Goal: Task Accomplishment & Management: Manage account settings

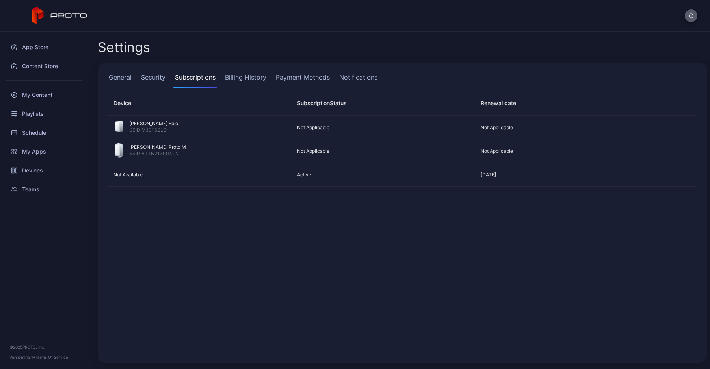
click at [686, 19] on button "C" at bounding box center [691, 15] width 13 height 13
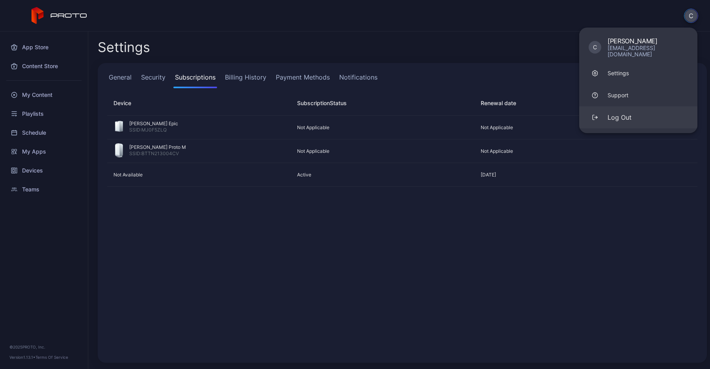
click at [623, 113] on div "Log Out" at bounding box center [620, 117] width 24 height 9
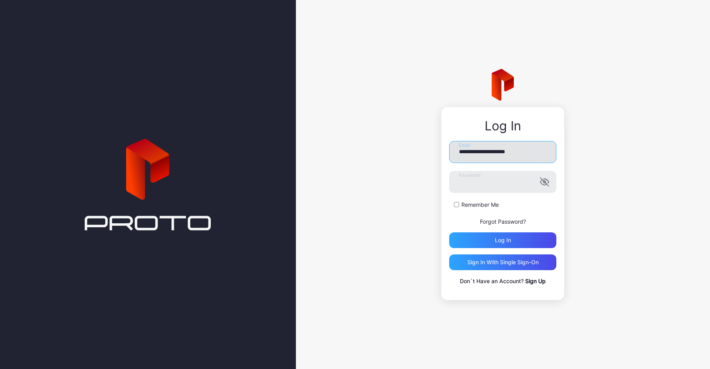
click at [500, 155] on input "**********" at bounding box center [502, 152] width 107 height 22
type input "**********"
click at [504, 239] on div "Log in" at bounding box center [503, 240] width 16 height 6
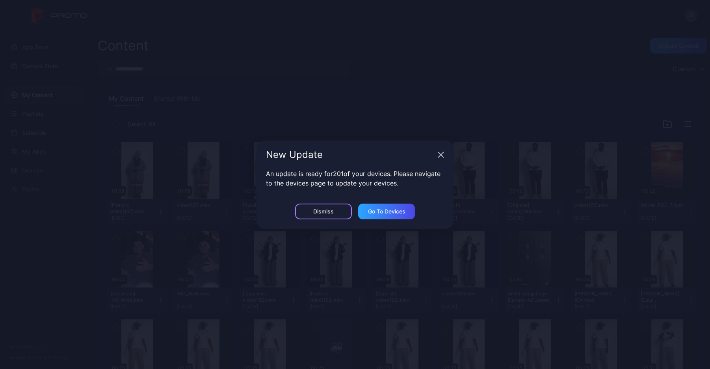
click at [335, 209] on div "Dismiss" at bounding box center [323, 212] width 57 height 16
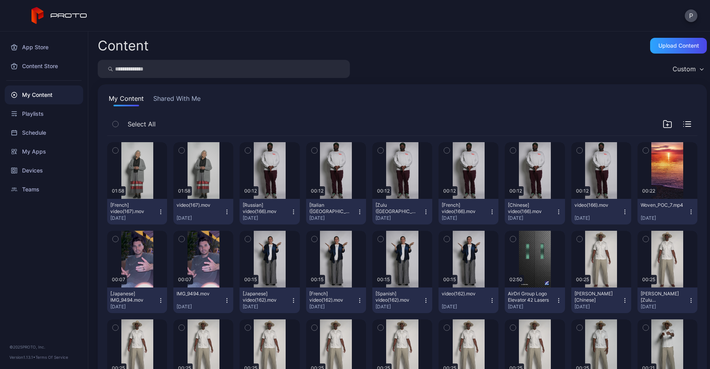
click at [178, 75] on input "search" at bounding box center [224, 69] width 252 height 18
type input "****"
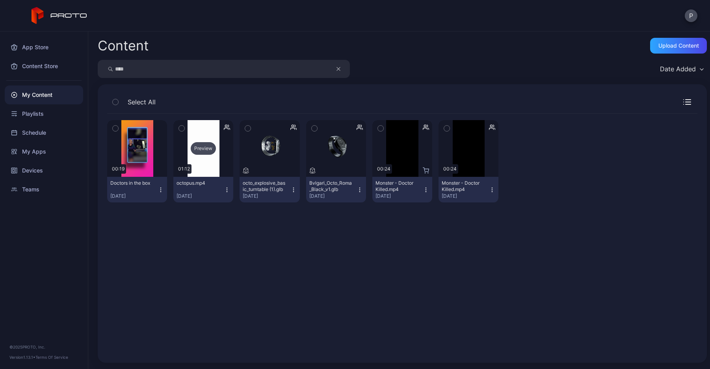
click at [194, 147] on div "Preview" at bounding box center [203, 148] width 25 height 13
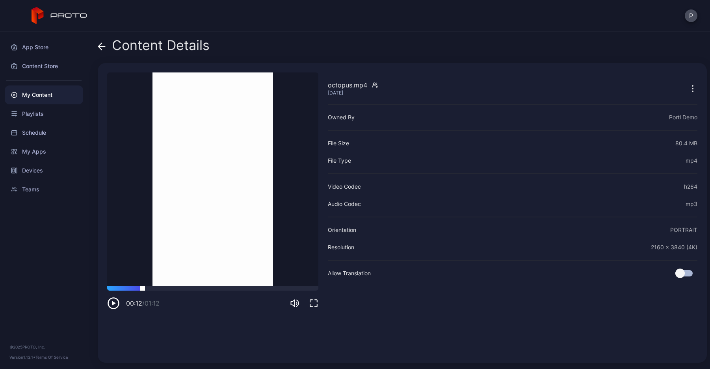
click at [143, 288] on div at bounding box center [212, 288] width 211 height 5
click at [100, 48] on icon at bounding box center [100, 46] width 3 height 7
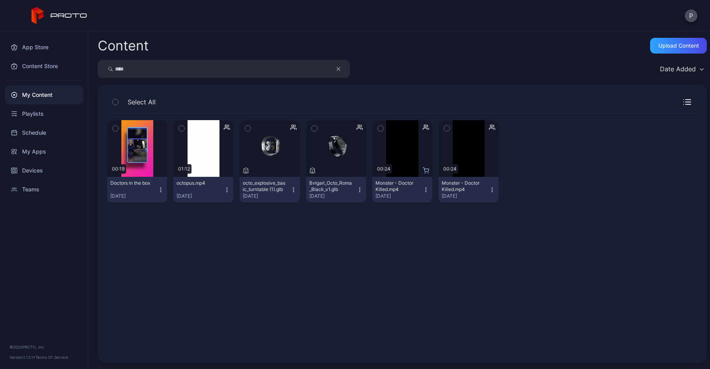
click at [225, 188] on icon "button" at bounding box center [227, 190] width 6 height 6
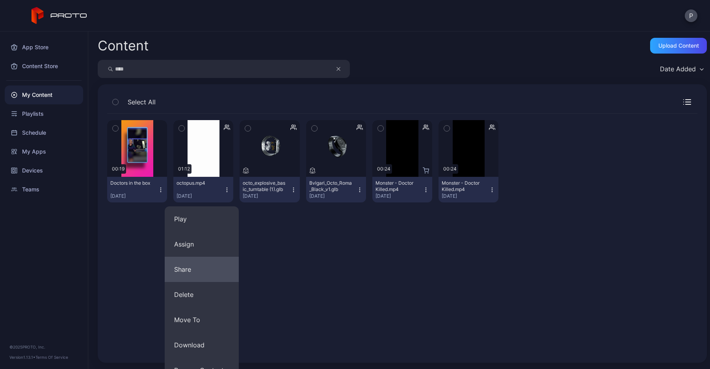
click at [193, 276] on button "Share" at bounding box center [202, 269] width 74 height 25
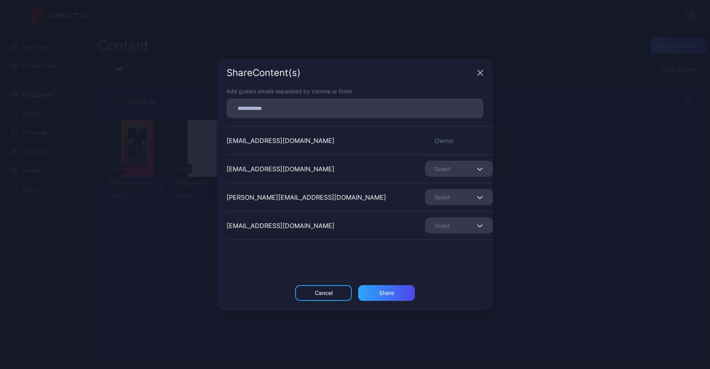
click at [257, 107] on input at bounding box center [354, 108] width 247 height 10
type input "**********"
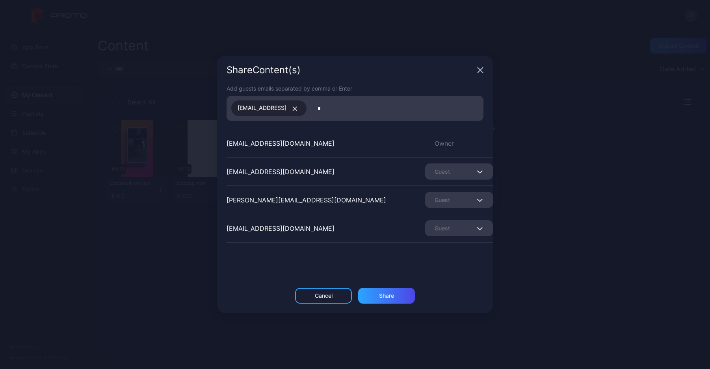
type input "*"
click at [306, 111] on div "[EMAIL_ADDRESS]" at bounding box center [268, 108] width 75 height 16
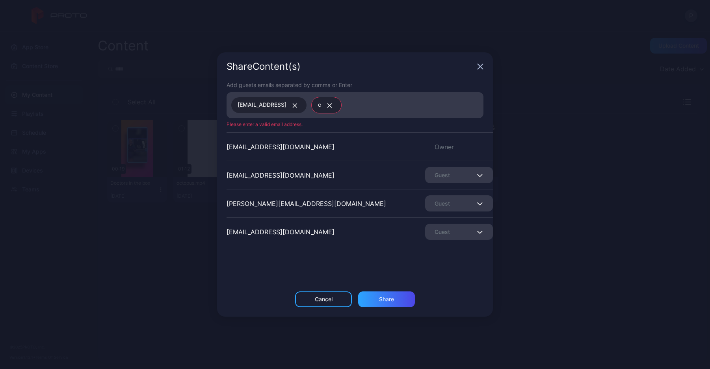
click at [335, 102] on button "button" at bounding box center [328, 105] width 14 height 10
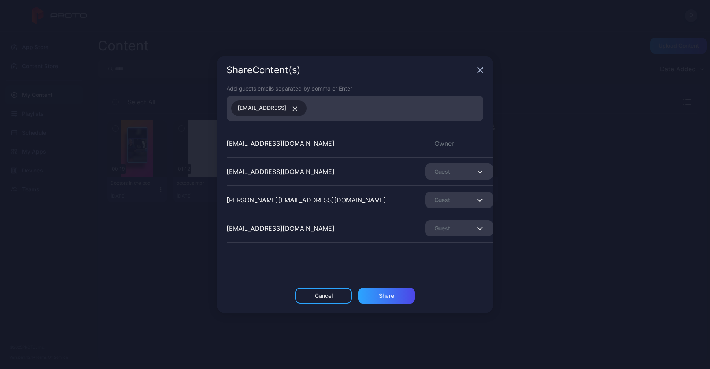
click at [298, 110] on icon "button" at bounding box center [295, 108] width 6 height 5
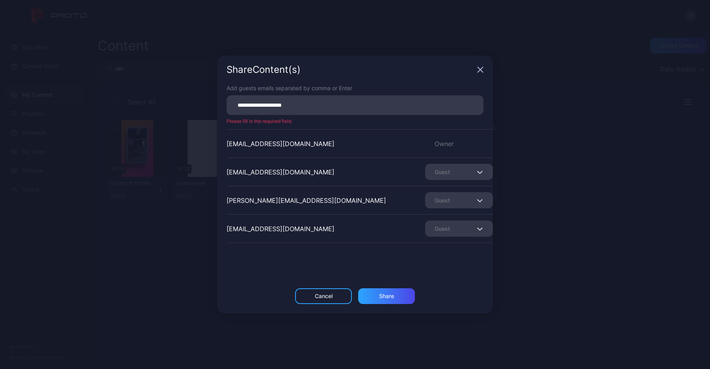
type input "**********"
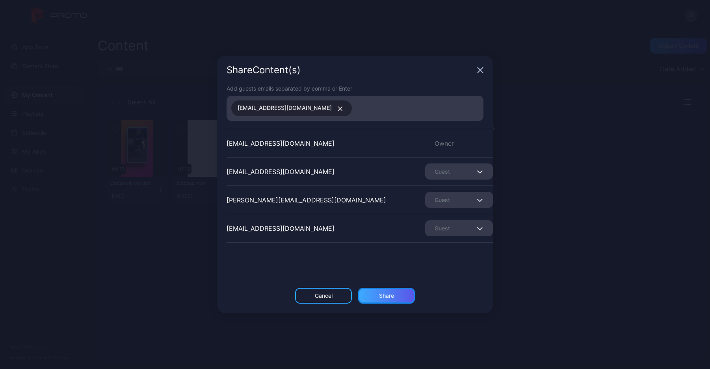
click at [388, 294] on div "Share" at bounding box center [386, 296] width 15 height 6
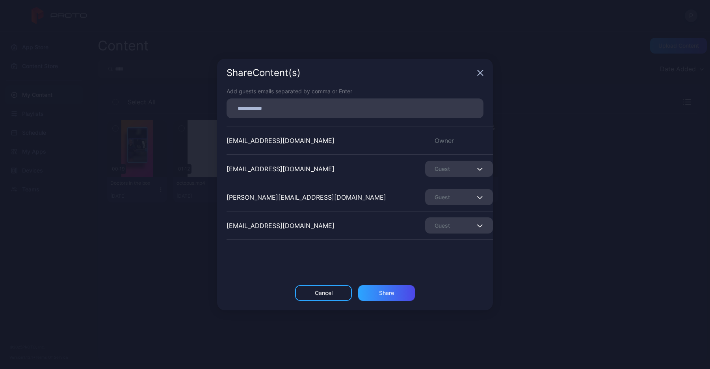
click at [481, 72] on icon "button" at bounding box center [480, 73] width 5 height 5
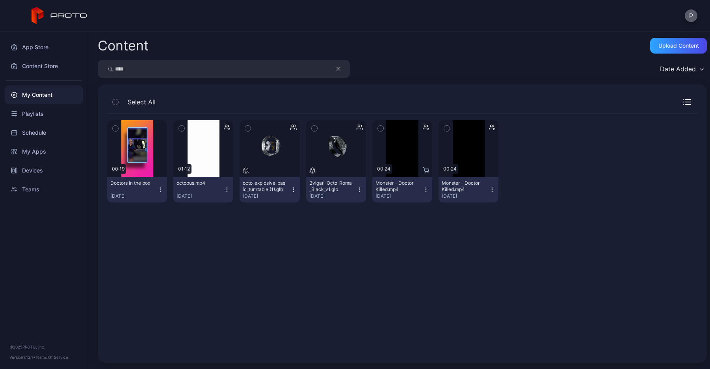
click at [693, 18] on button "P" at bounding box center [691, 15] width 13 height 13
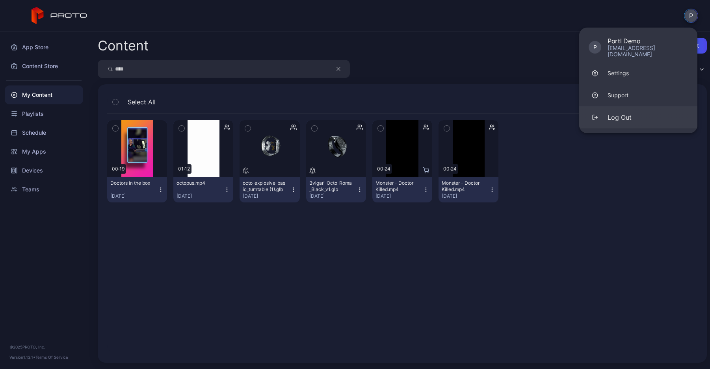
click at [626, 113] on div "Log Out" at bounding box center [620, 117] width 24 height 9
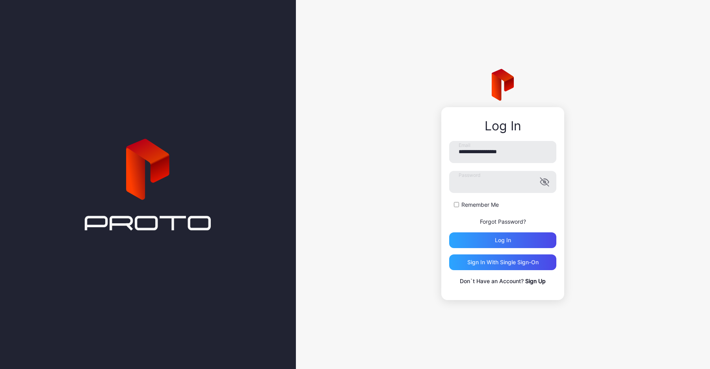
click at [495, 166] on form "**********" at bounding box center [502, 194] width 107 height 107
click at [489, 160] on input "**********" at bounding box center [502, 152] width 107 height 22
type input "**********"
click at [485, 243] on div "Log in" at bounding box center [502, 240] width 107 height 16
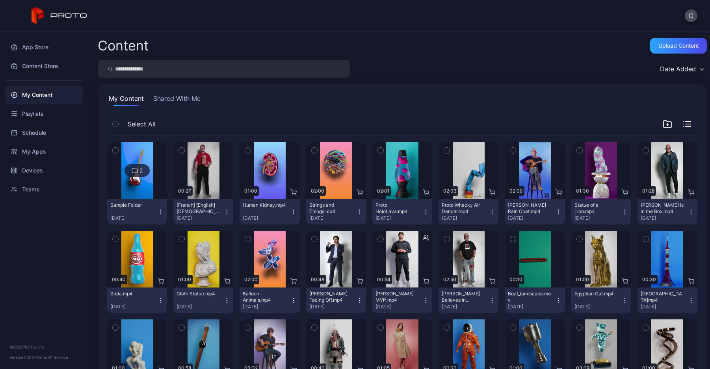
click at [176, 100] on button "Shared With Me" at bounding box center [177, 100] width 50 height 13
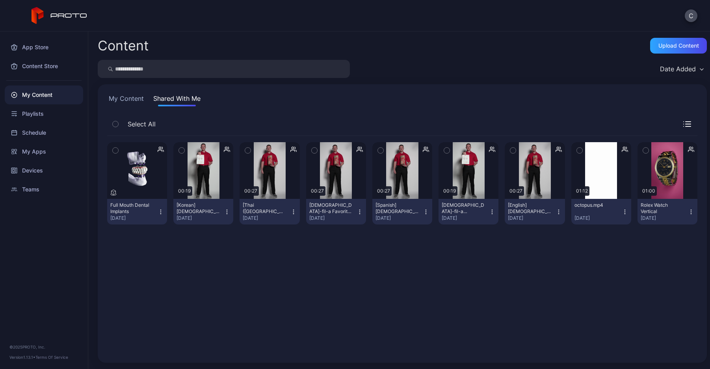
click at [622, 210] on icon "button" at bounding box center [625, 212] width 6 height 6
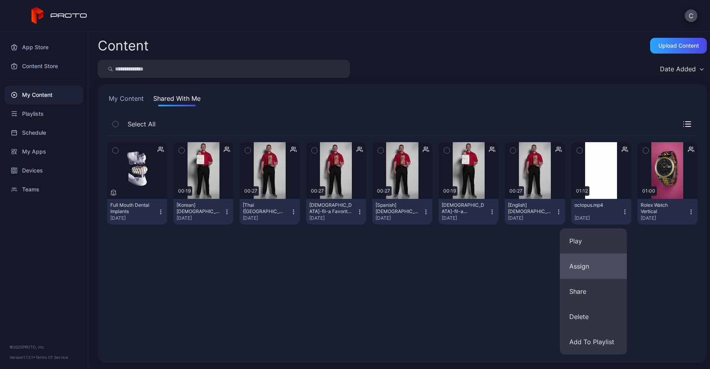
click at [585, 264] on button "Assign" at bounding box center [593, 266] width 67 height 25
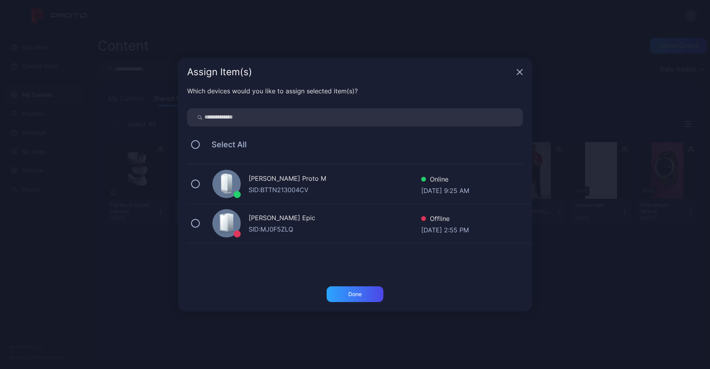
click at [223, 184] on icon at bounding box center [224, 183] width 6 height 15
click at [327, 294] on div "Done" at bounding box center [355, 294] width 57 height 16
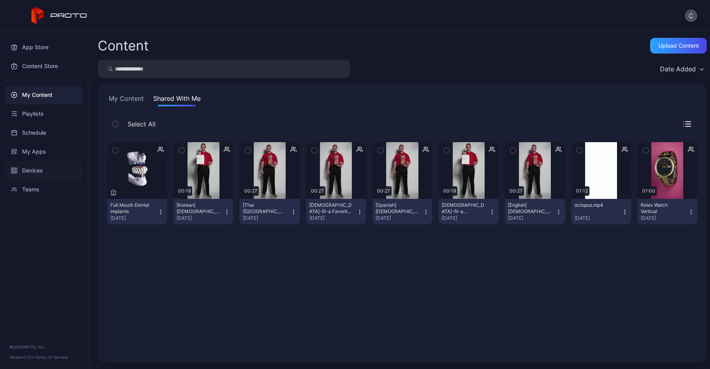
click at [46, 173] on div "Devices" at bounding box center [44, 170] width 78 height 19
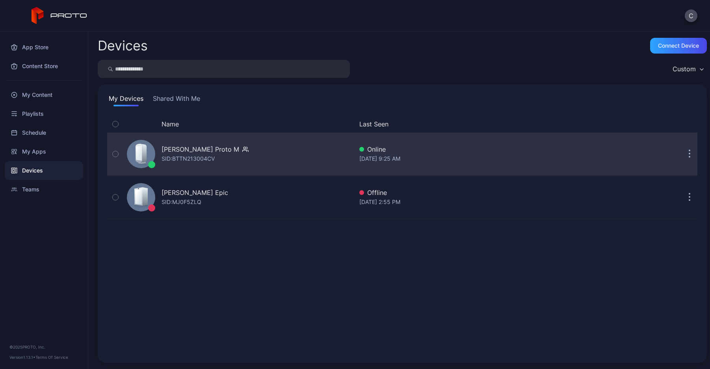
click at [201, 147] on div "[PERSON_NAME] Proto M" at bounding box center [201, 149] width 78 height 9
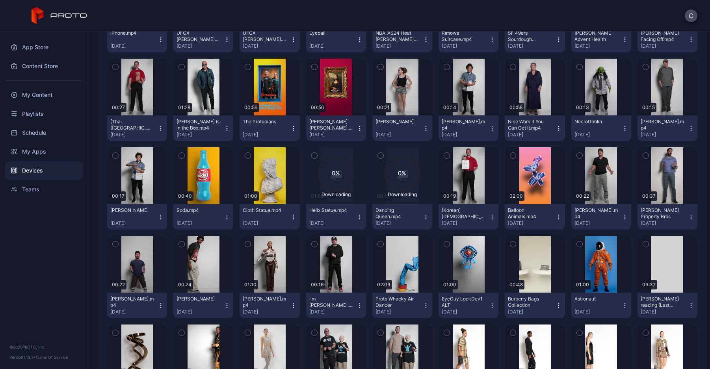
scroll to position [315, 0]
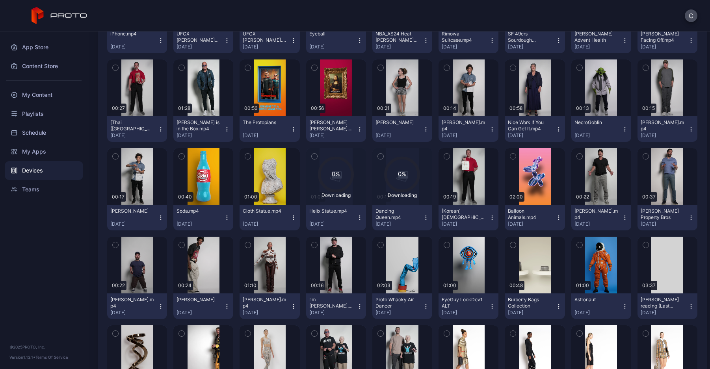
click at [357, 215] on icon "button" at bounding box center [360, 218] width 6 height 6
click at [340, 250] on button "Unassign" at bounding box center [332, 246] width 67 height 25
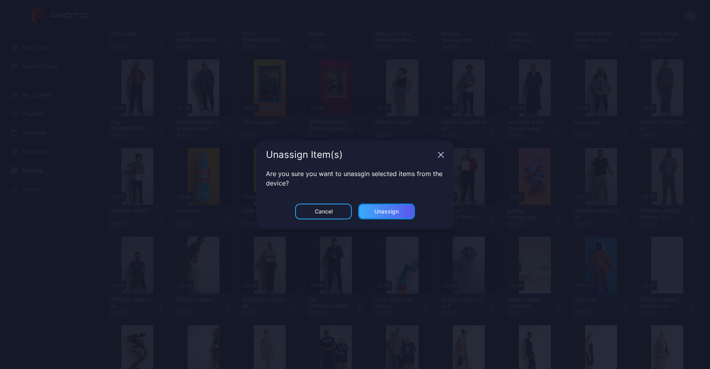
click at [372, 215] on div "Unassign" at bounding box center [386, 212] width 57 height 16
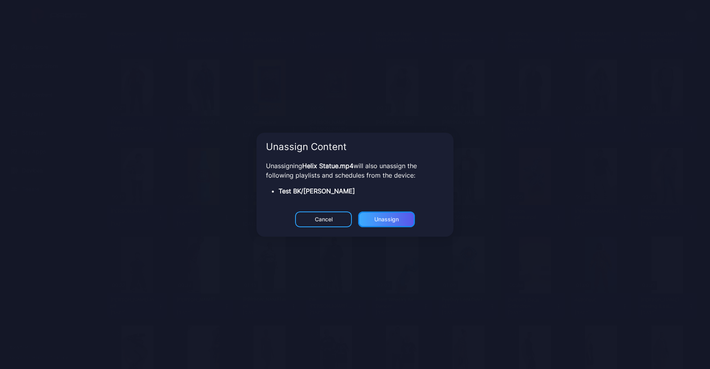
click at [381, 219] on div "Unassign" at bounding box center [386, 219] width 24 height 6
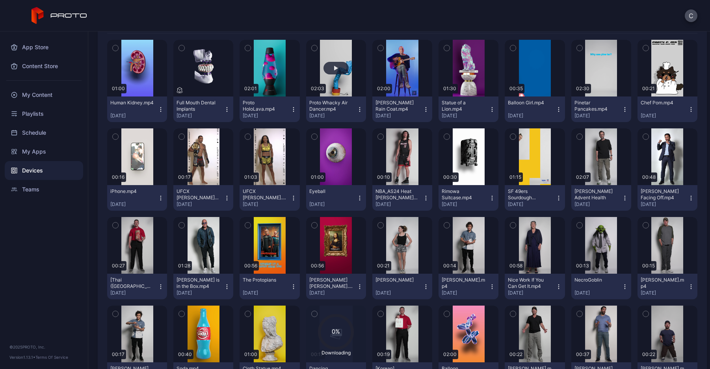
scroll to position [287, 0]
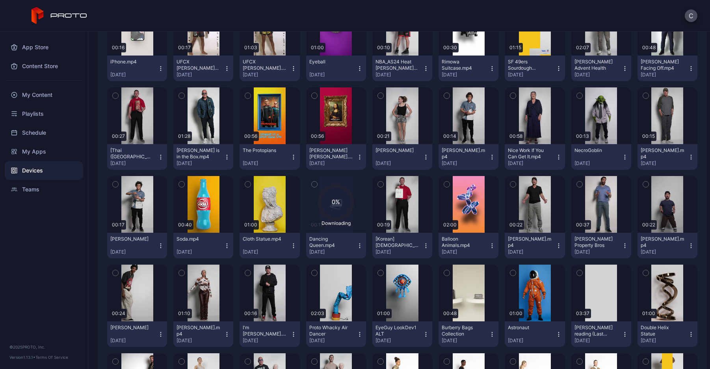
click at [357, 243] on icon "button" at bounding box center [360, 246] width 6 height 6
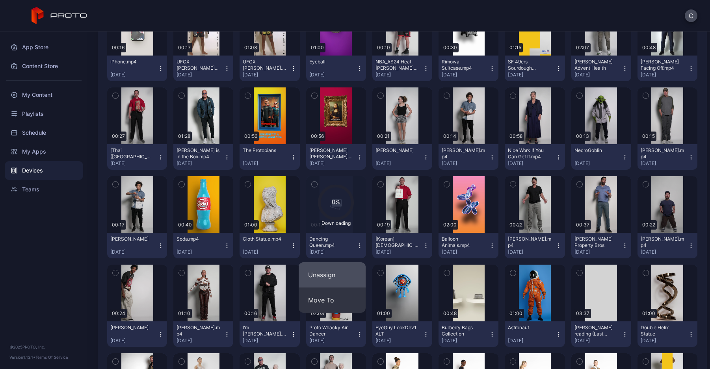
click at [338, 276] on button "Unassign" at bounding box center [332, 274] width 67 height 25
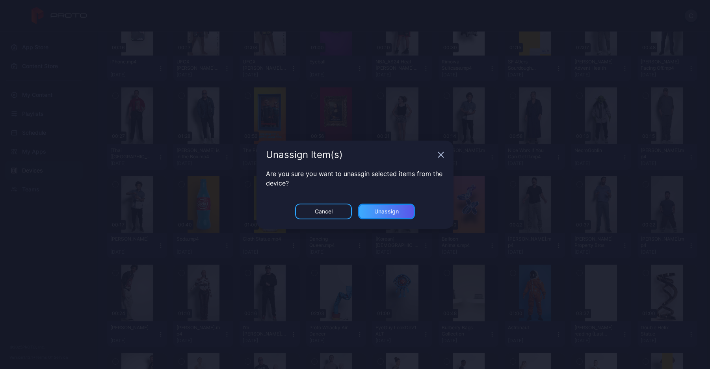
click at [386, 211] on div "Unassign" at bounding box center [386, 211] width 24 height 6
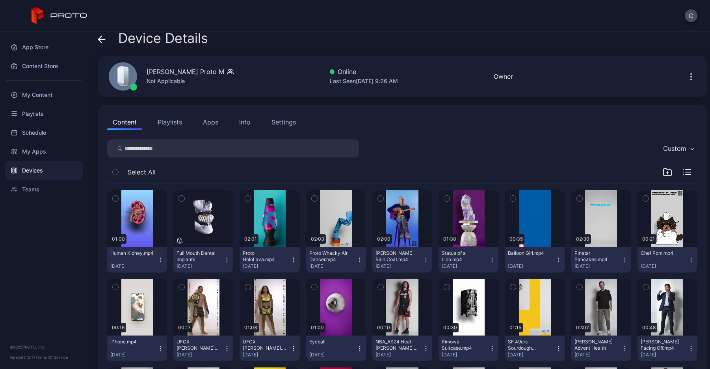
scroll to position [0, 0]
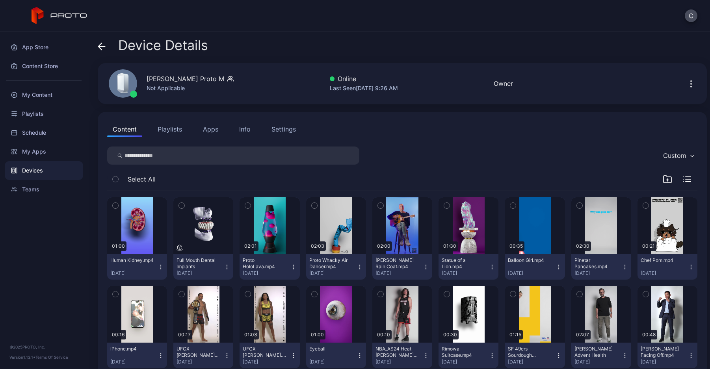
click at [194, 151] on input "search" at bounding box center [233, 156] width 252 height 18
type input "****"
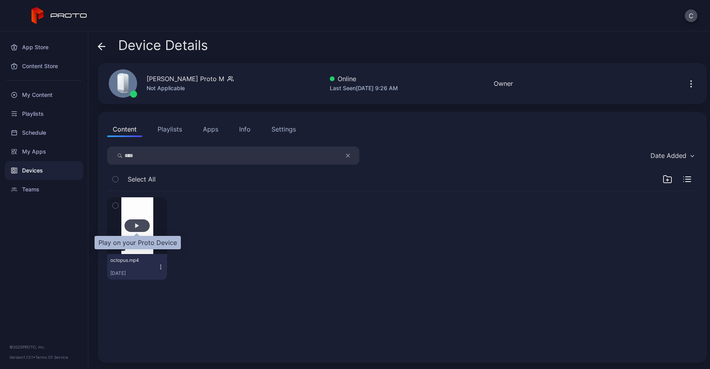
click at [132, 224] on div "button" at bounding box center [137, 225] width 25 height 13
